Goal: Transaction & Acquisition: Purchase product/service

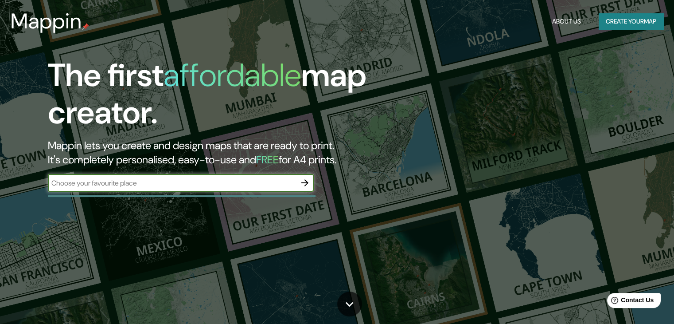
click at [144, 178] on input "text" at bounding box center [172, 183] width 248 height 10
type input "[GEOGRAPHIC_DATA]"
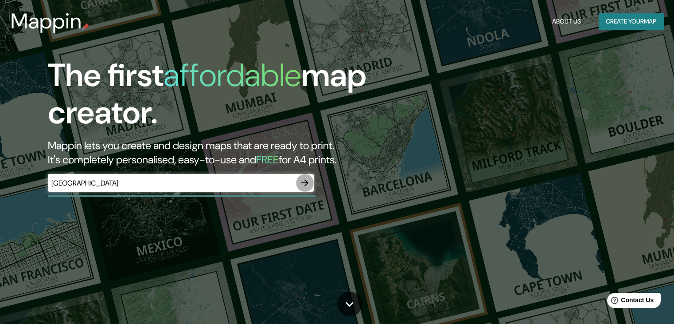
click at [305, 182] on icon "button" at bounding box center [305, 182] width 7 height 7
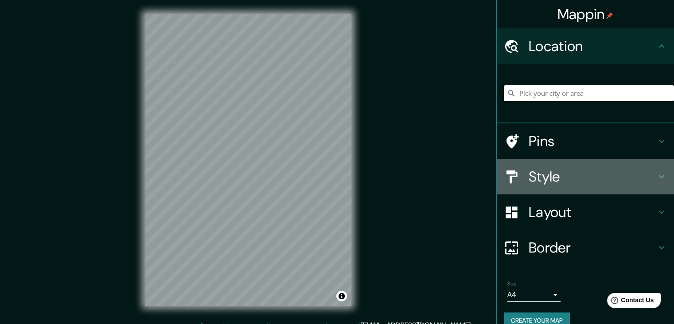
click at [574, 176] on h4 "Style" at bounding box center [593, 177] width 128 height 18
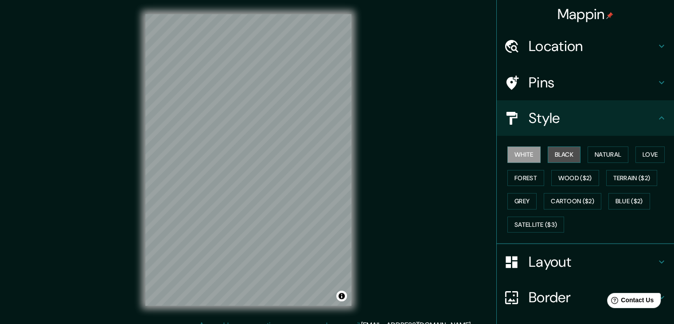
click at [559, 153] on button "Black" at bounding box center [564, 154] width 33 height 16
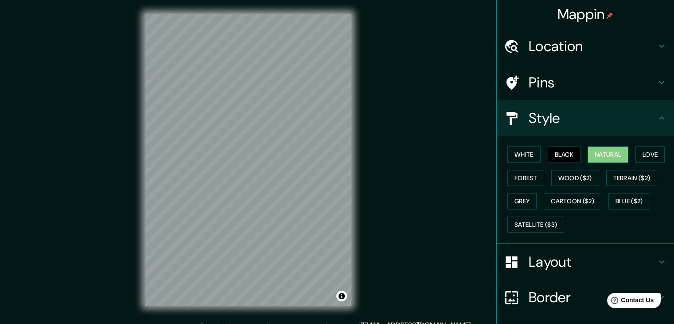
click at [608, 156] on button "Natural" at bounding box center [608, 154] width 41 height 16
click at [580, 175] on button "Wood ($2)" at bounding box center [576, 178] width 48 height 16
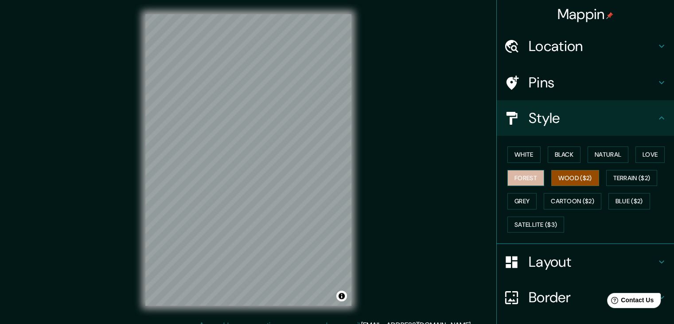
click at [529, 176] on button "Forest" at bounding box center [526, 178] width 37 height 16
click at [524, 200] on button "Grey" at bounding box center [522, 201] width 29 height 16
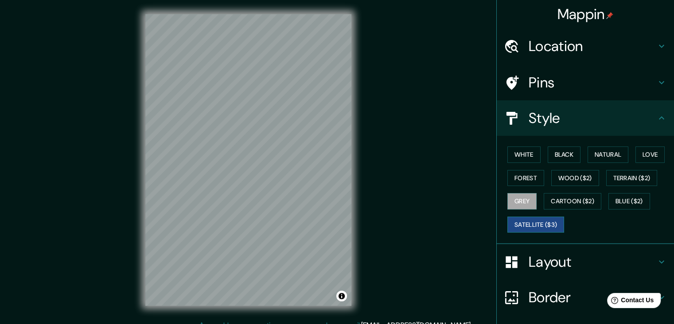
click at [535, 217] on button "Satellite ($3)" at bounding box center [536, 224] width 57 height 16
click at [566, 199] on button "Cartoon ($2)" at bounding box center [573, 201] width 58 height 16
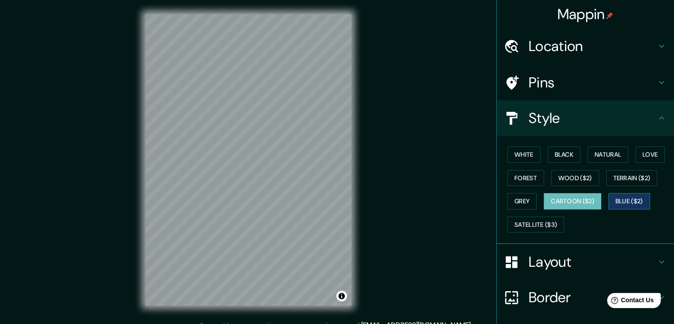
click at [626, 200] on button "Blue ($2)" at bounding box center [630, 201] width 42 height 16
click at [645, 155] on button "Love" at bounding box center [650, 154] width 29 height 16
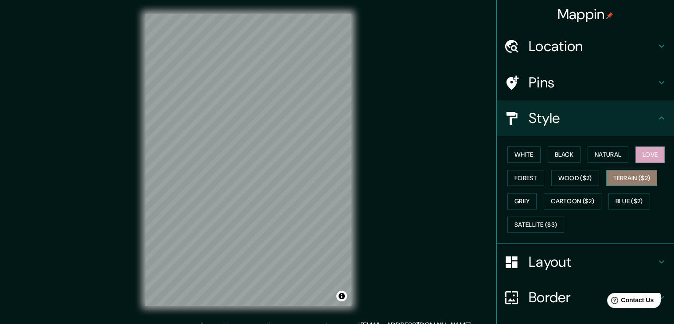
click at [634, 177] on button "Terrain ($2)" at bounding box center [632, 178] width 51 height 16
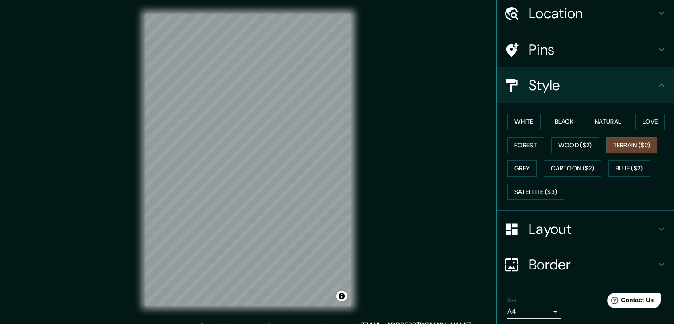
scroll to position [64, 0]
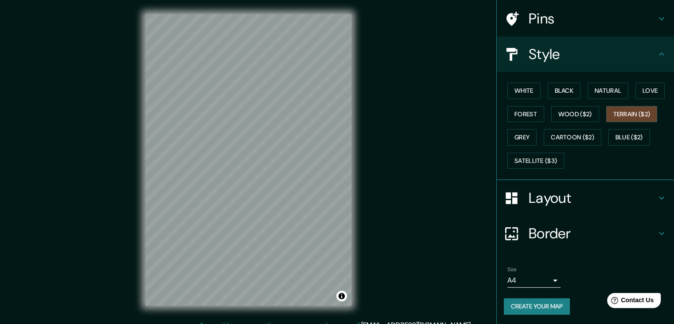
click at [548, 201] on h4 "Layout" at bounding box center [593, 198] width 128 height 18
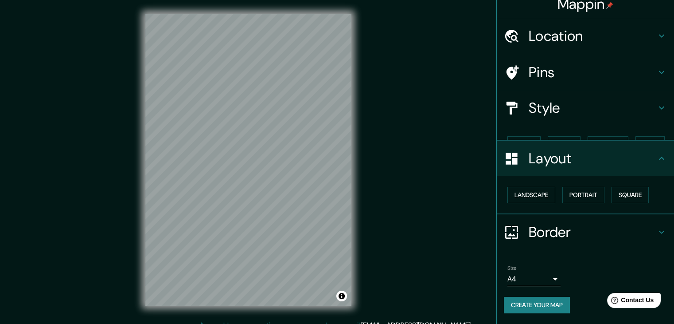
scroll to position [0, 0]
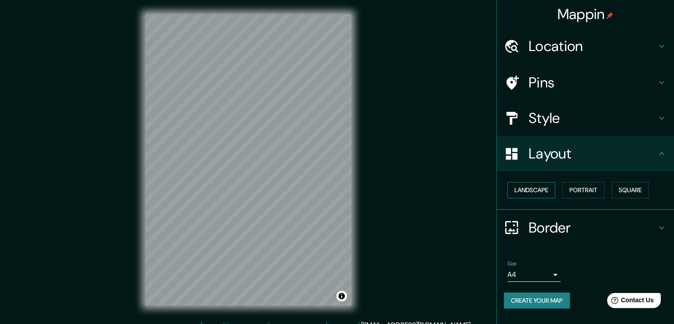
click at [525, 188] on button "Landscape" at bounding box center [532, 190] width 48 height 16
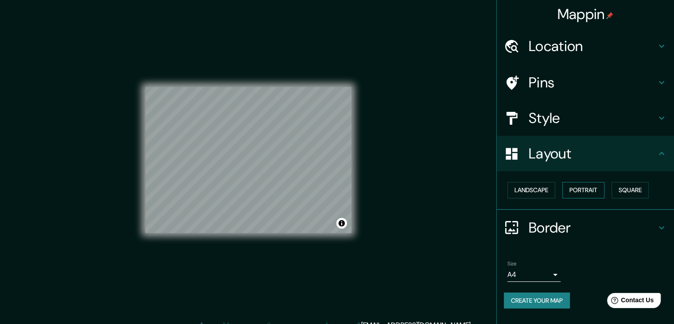
click at [587, 190] on button "Portrait" at bounding box center [584, 190] width 42 height 16
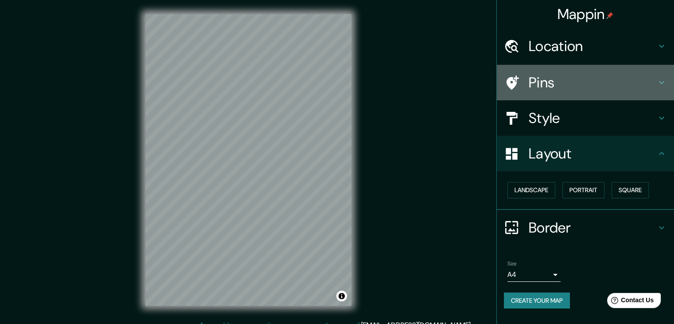
click at [560, 82] on h4 "Pins" at bounding box center [593, 83] width 128 height 18
